Goal: Transaction & Acquisition: Purchase product/service

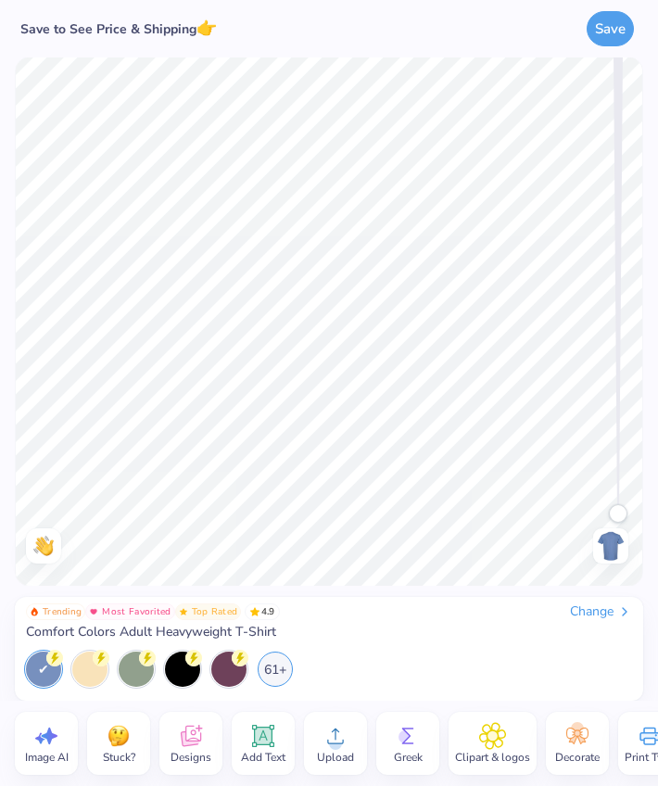
click at [578, 609] on div "Change" at bounding box center [601, 611] width 62 height 17
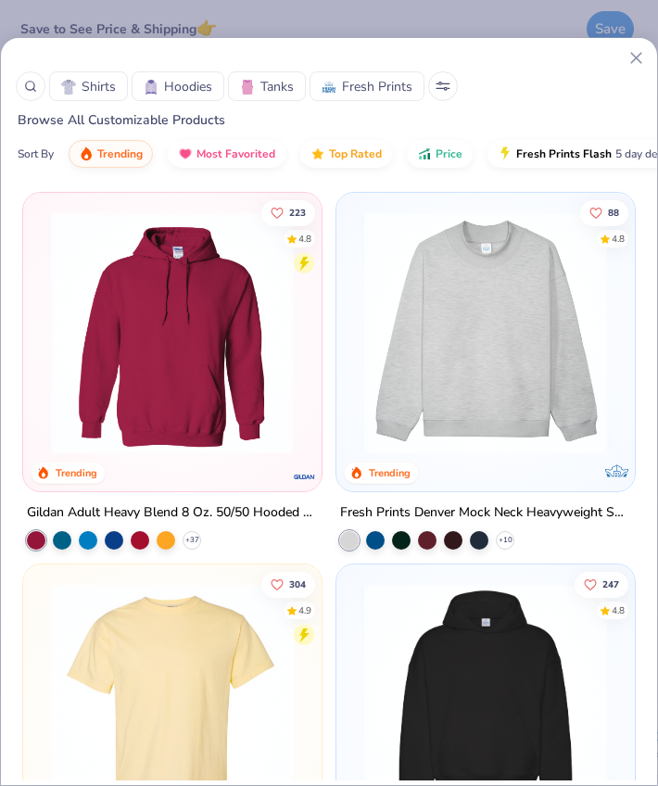
click at [437, 80] on button at bounding box center [443, 86] width 30 height 30
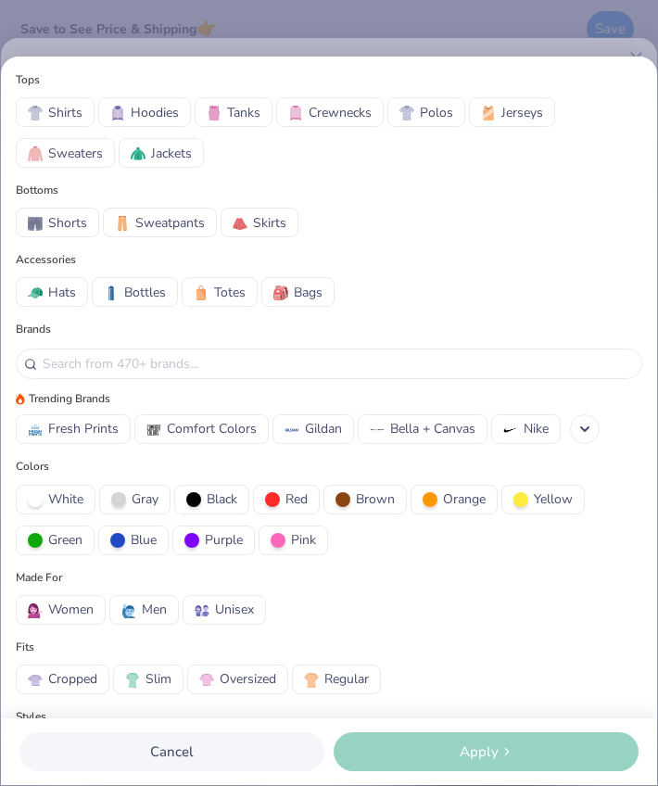
click at [338, 115] on span "Crewnecks" at bounding box center [340, 112] width 63 height 19
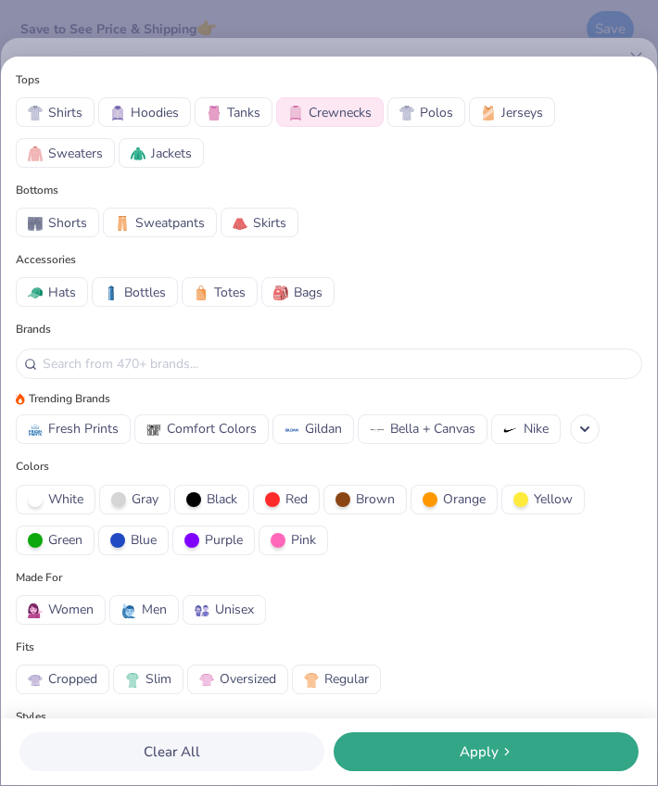
click at [85, 160] on span "Sweaters" at bounding box center [75, 153] width 55 height 19
click at [441, 740] on button "Apply" at bounding box center [486, 751] width 305 height 39
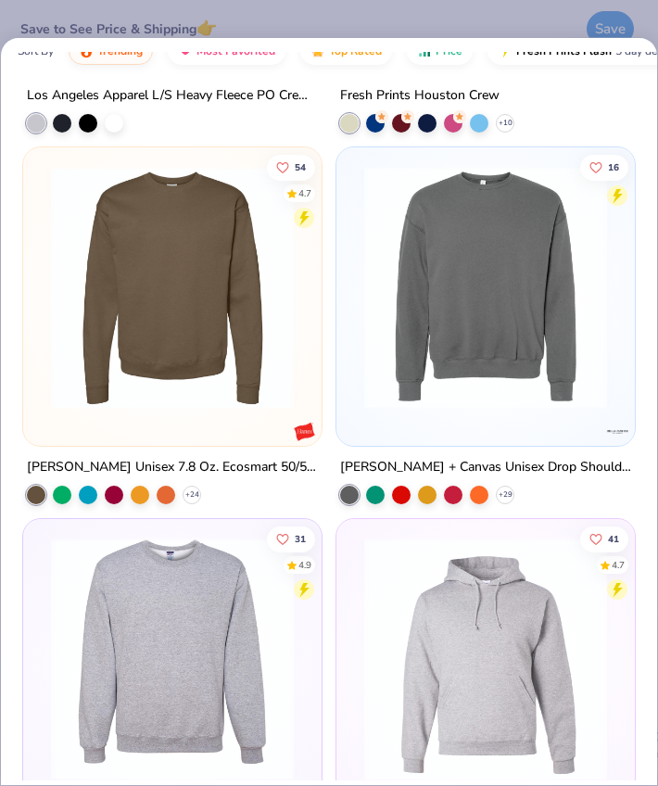
scroll to position [2914, 0]
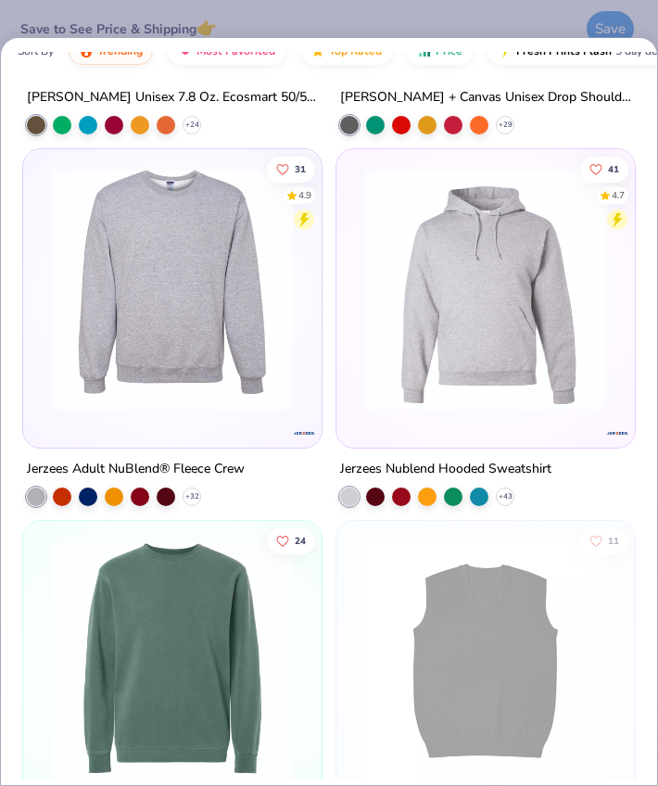
click at [205, 414] on div at bounding box center [172, 293] width 280 height 271
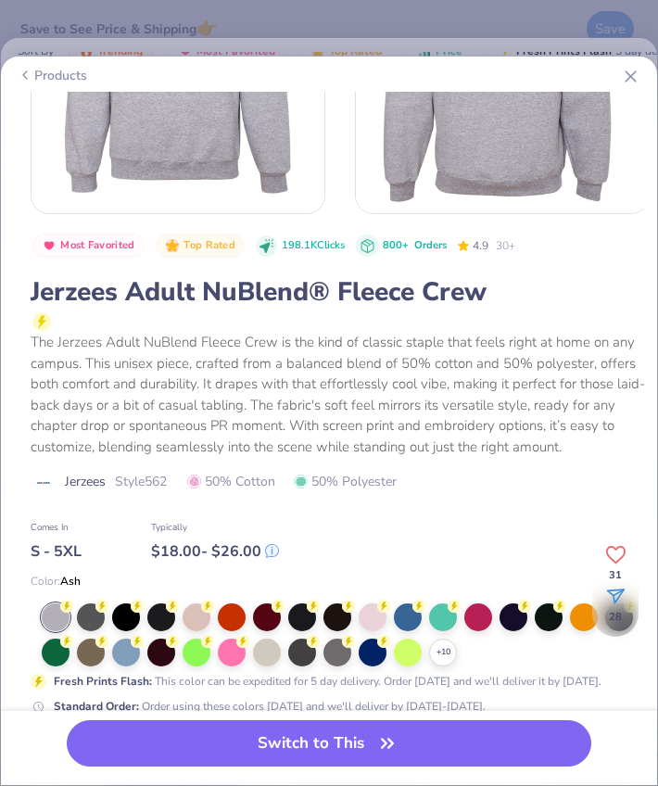
scroll to position [232, 0]
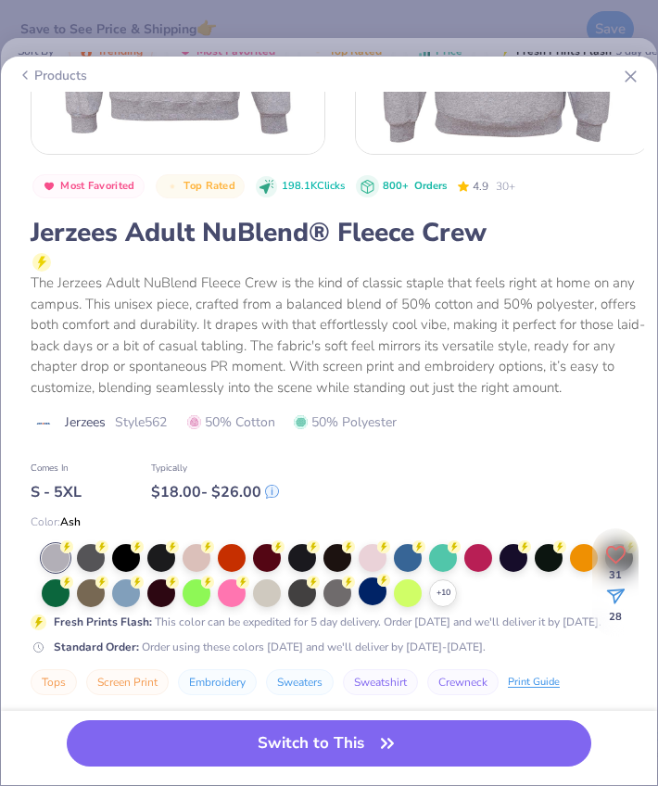
click at [380, 587] on div at bounding box center [373, 591] width 28 height 28
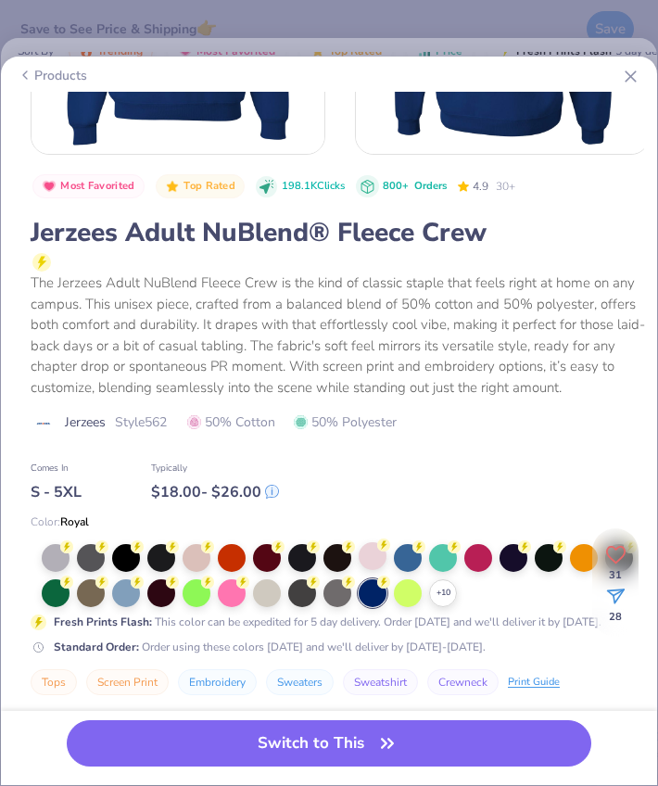
scroll to position [192, 0]
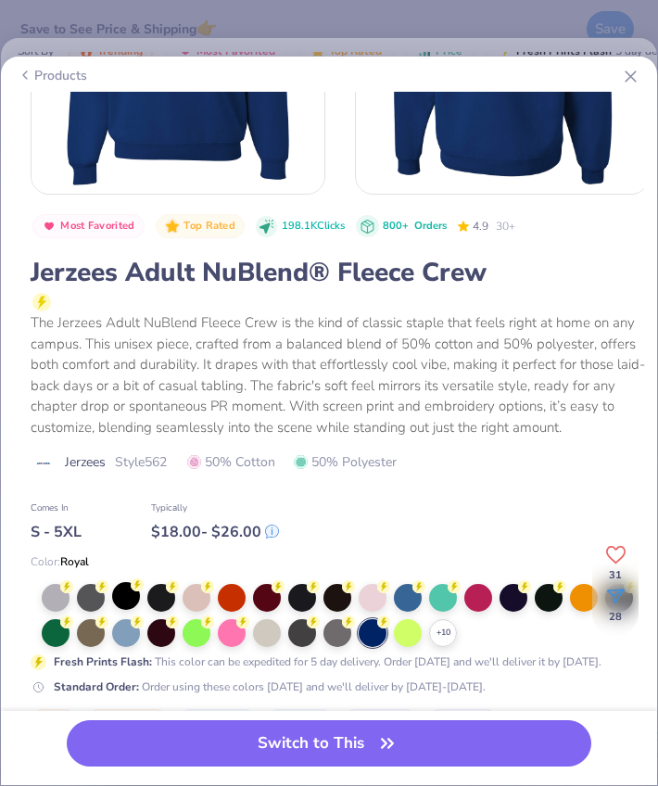
click at [125, 593] on div at bounding box center [126, 596] width 28 height 28
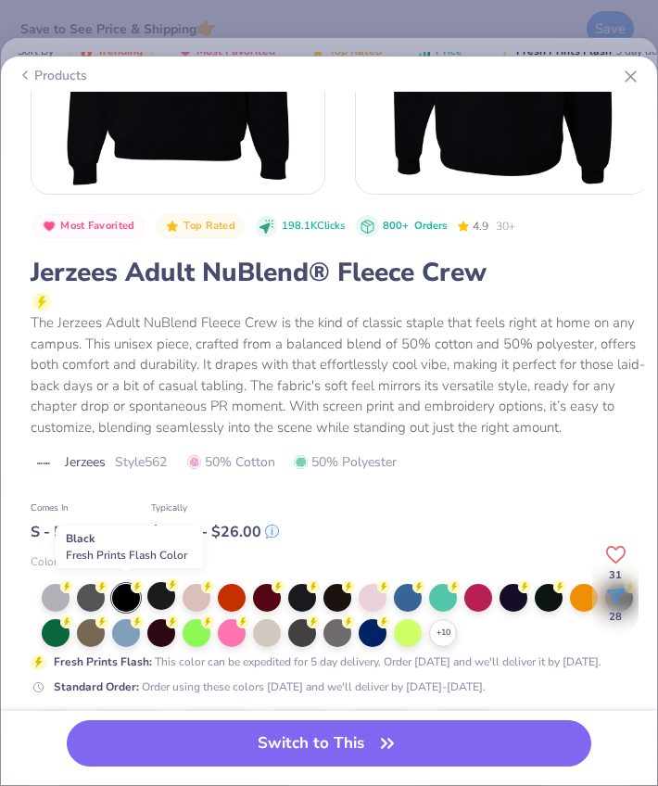
click at [167, 594] on div at bounding box center [161, 596] width 28 height 28
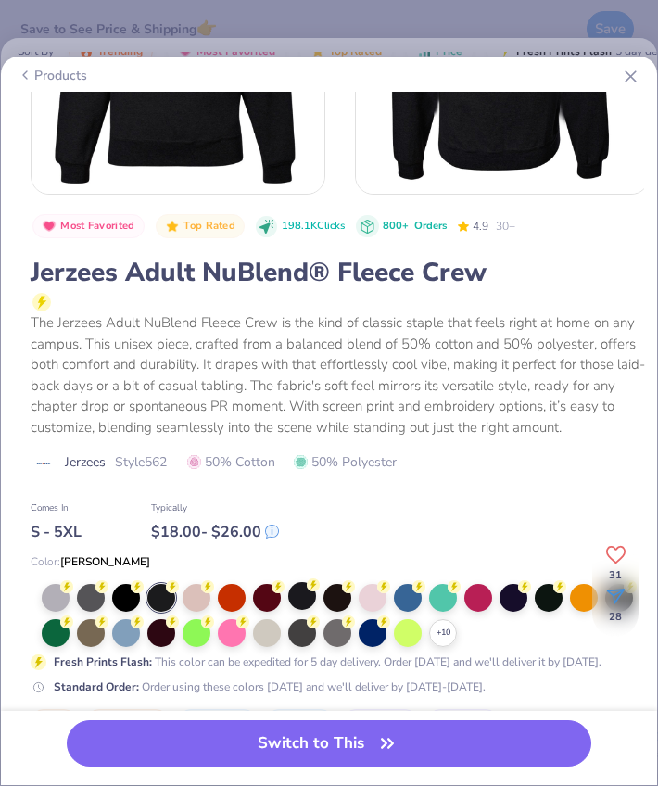
click at [296, 600] on div at bounding box center [302, 596] width 28 height 28
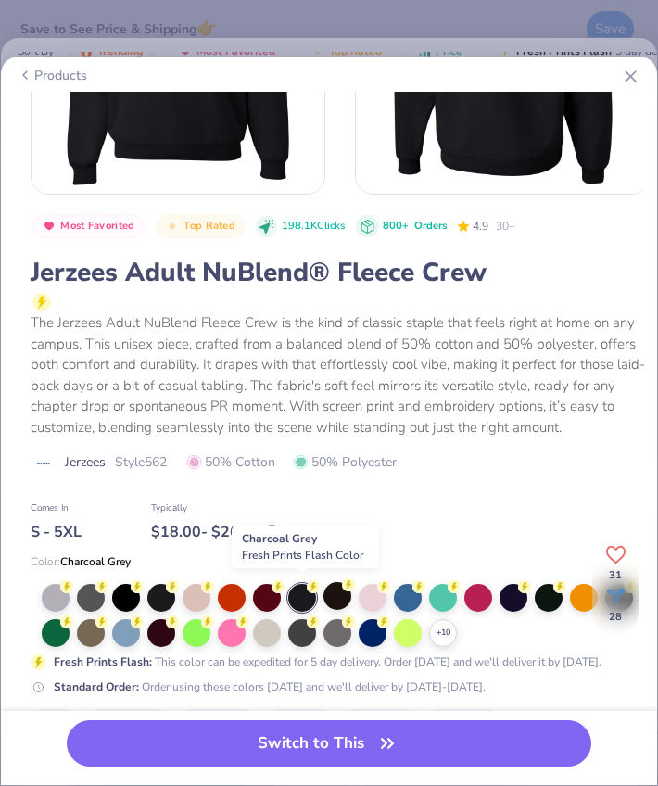
click at [337, 599] on div at bounding box center [337, 596] width 28 height 28
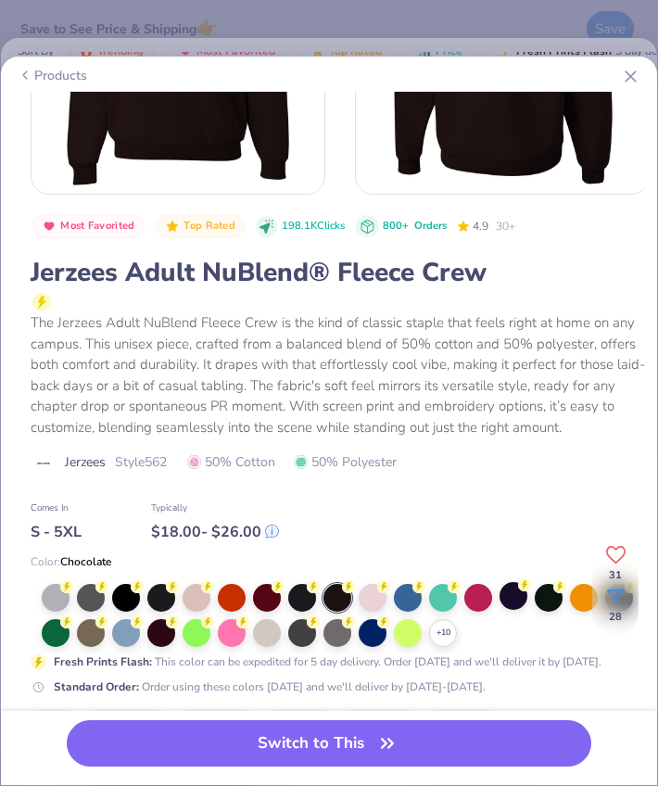
click at [518, 599] on div at bounding box center [514, 596] width 28 height 28
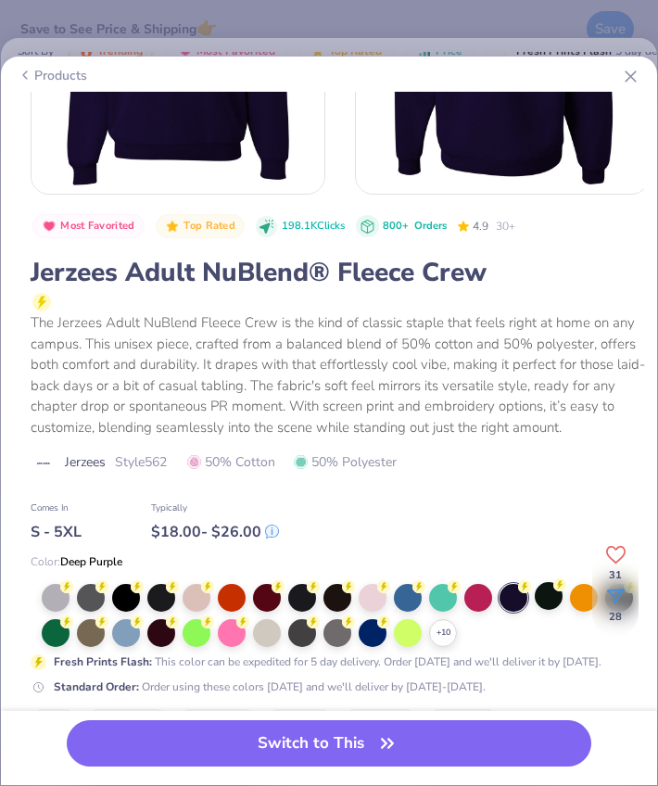
click at [554, 599] on div at bounding box center [549, 596] width 28 height 28
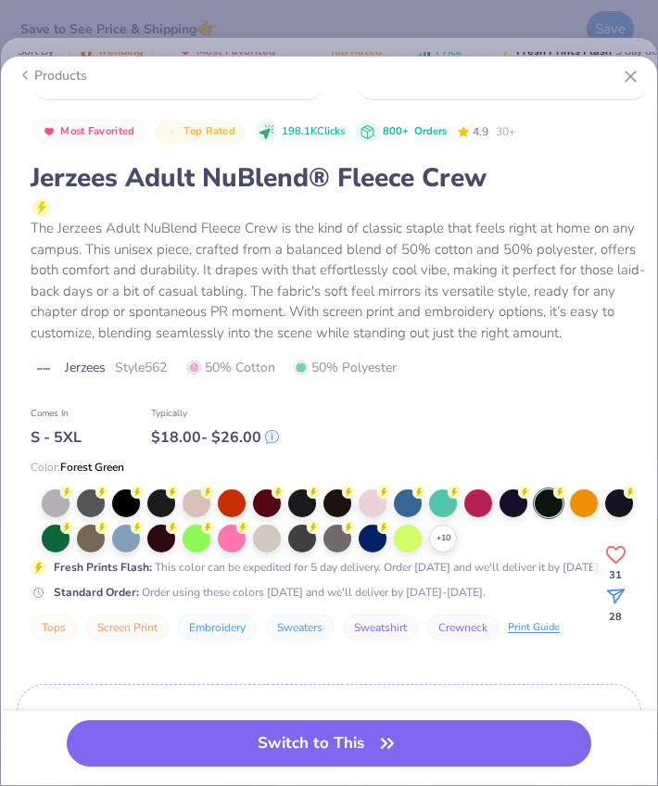
scroll to position [289, 0]
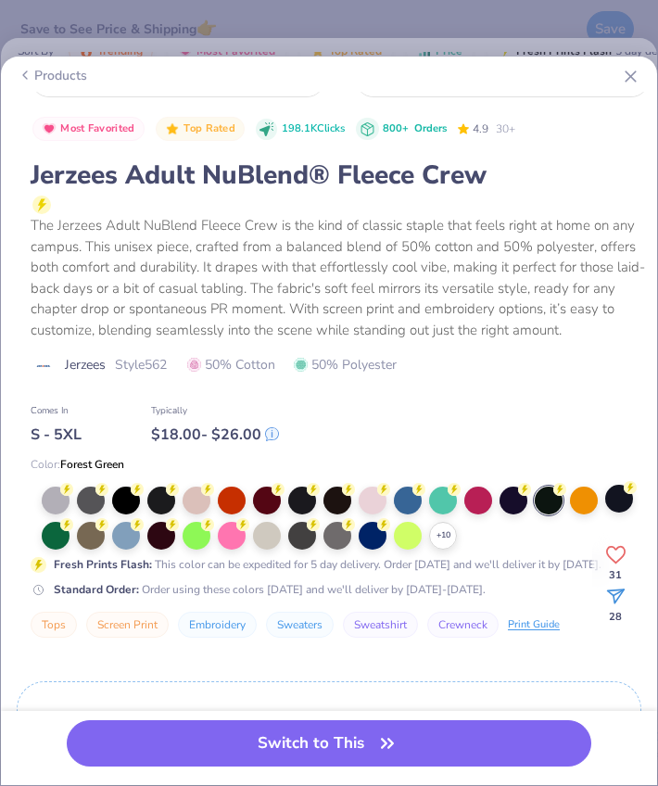
click at [622, 501] on div at bounding box center [619, 499] width 28 height 28
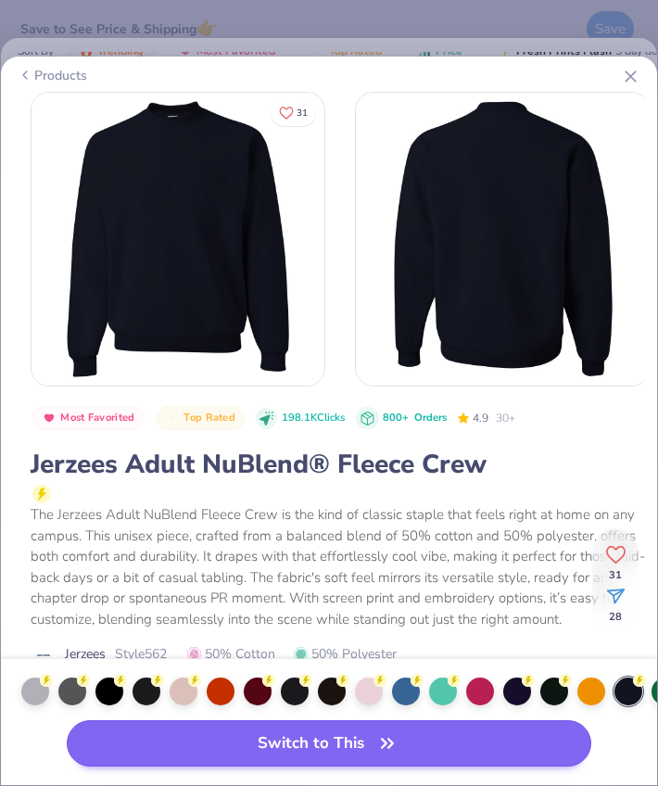
click at [332, 740] on button "Switch to This" at bounding box center [329, 743] width 525 height 46
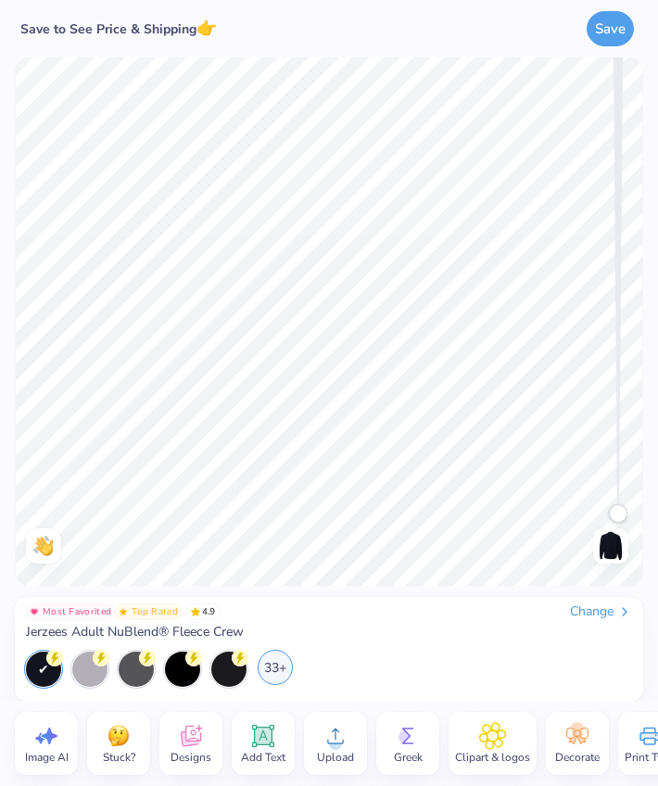
click at [278, 664] on div "33+" at bounding box center [275, 667] width 35 height 35
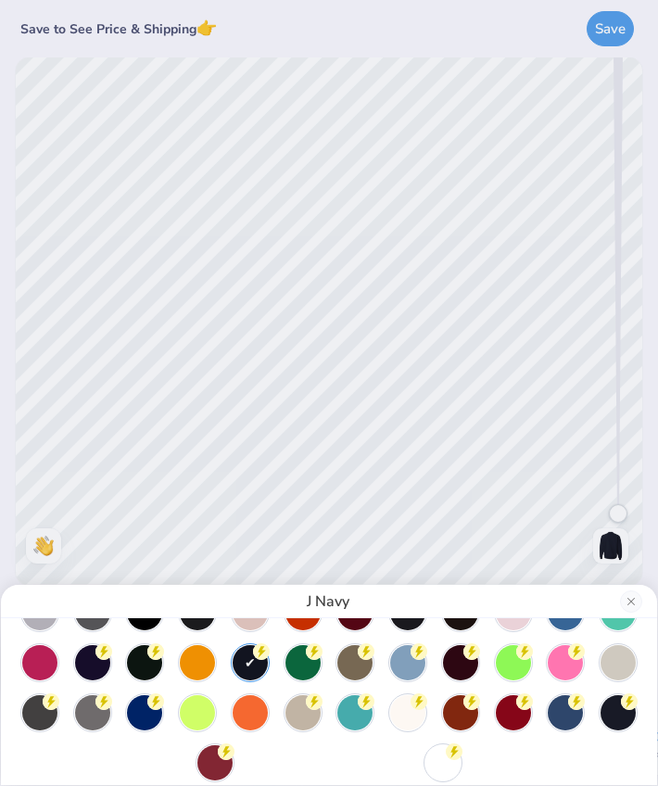
scroll to position [54, 0]
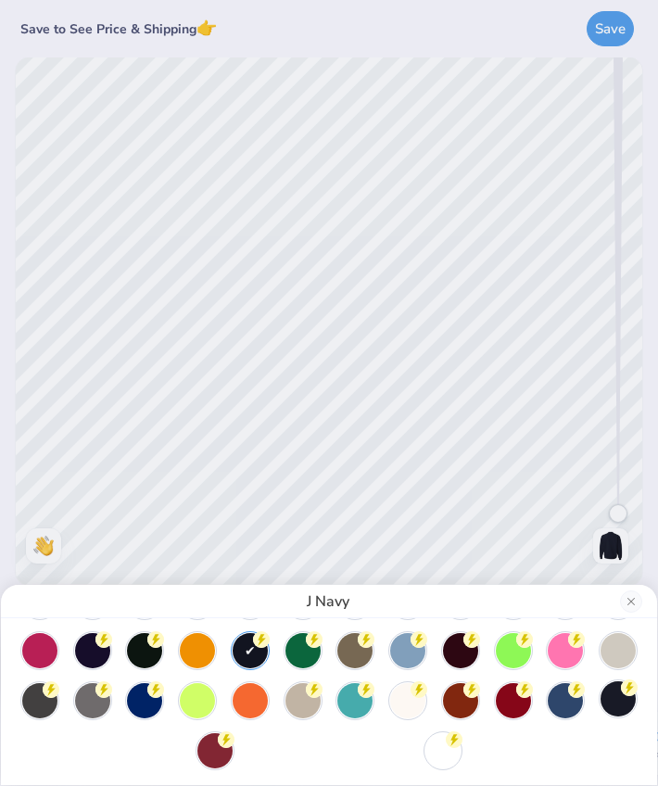
click at [621, 708] on div at bounding box center [618, 698] width 35 height 35
click at [574, 707] on div at bounding box center [565, 698] width 35 height 35
click at [609, 712] on div at bounding box center [618, 698] width 35 height 35
click at [324, 747] on div at bounding box center [328, 675] width 619 height 185
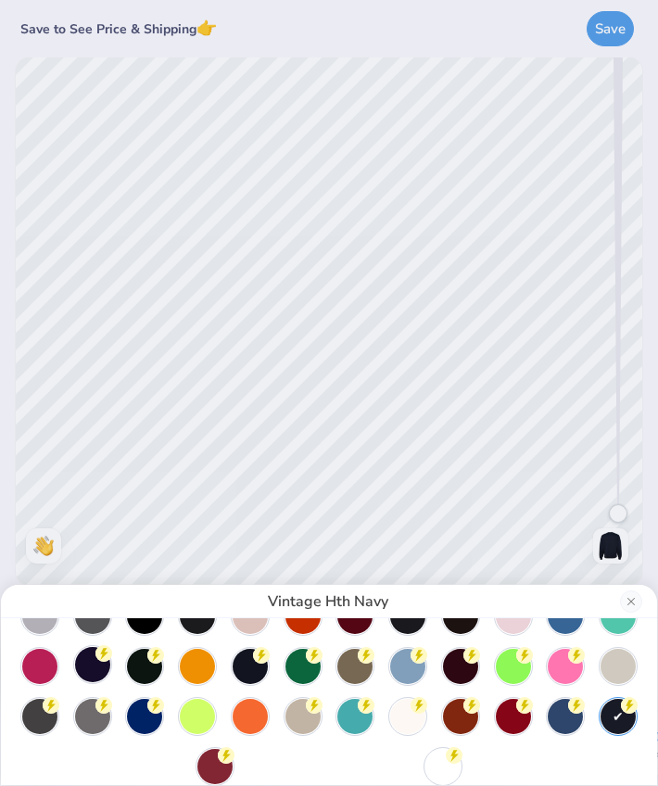
scroll to position [18, 0]
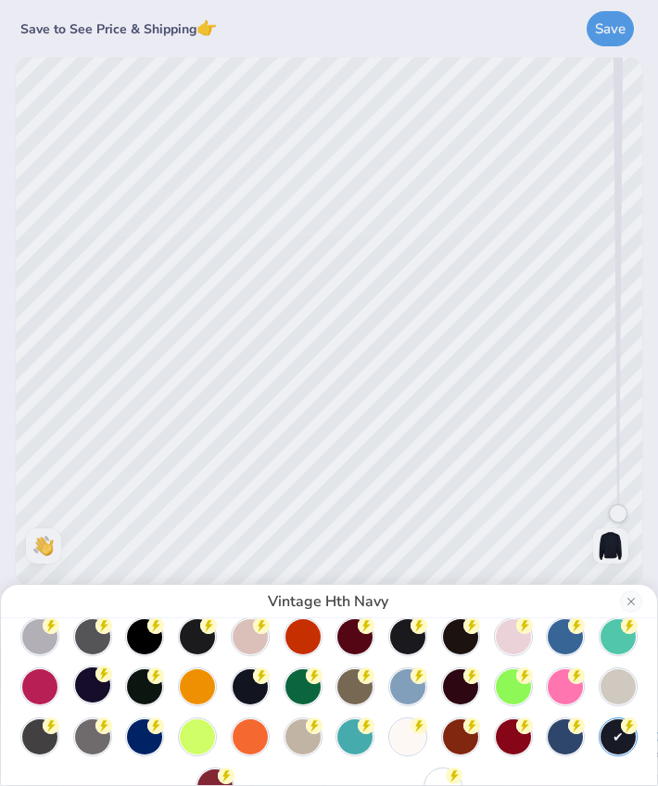
click at [94, 690] on div at bounding box center [92, 684] width 35 height 35
click at [156, 694] on div at bounding box center [144, 684] width 35 height 35
click at [156, 631] on circle at bounding box center [155, 623] width 17 height 17
click at [196, 644] on div at bounding box center [197, 634] width 35 height 35
click at [410, 639] on div at bounding box center [407, 634] width 35 height 35
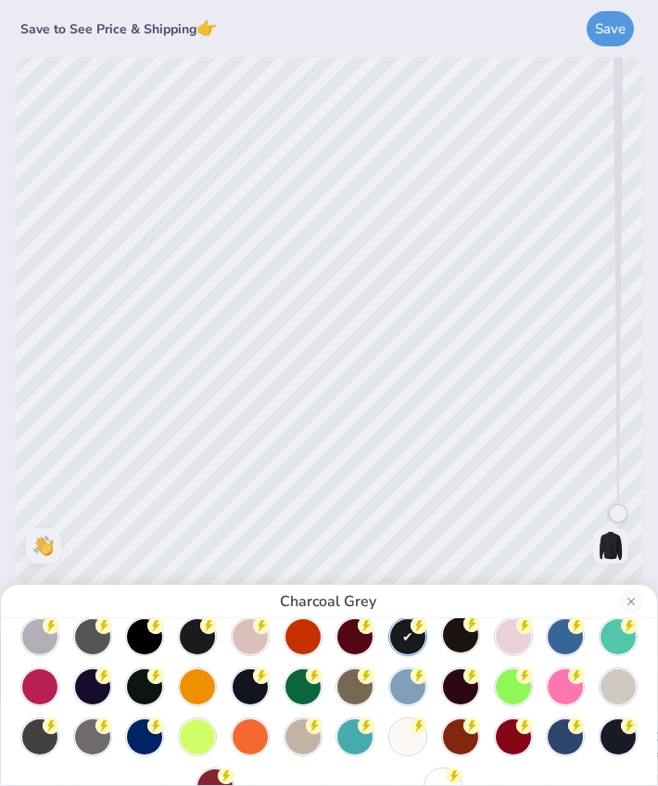
click at [452, 639] on div at bounding box center [460, 634] width 35 height 35
